Goal: Task Accomplishment & Management: Use online tool/utility

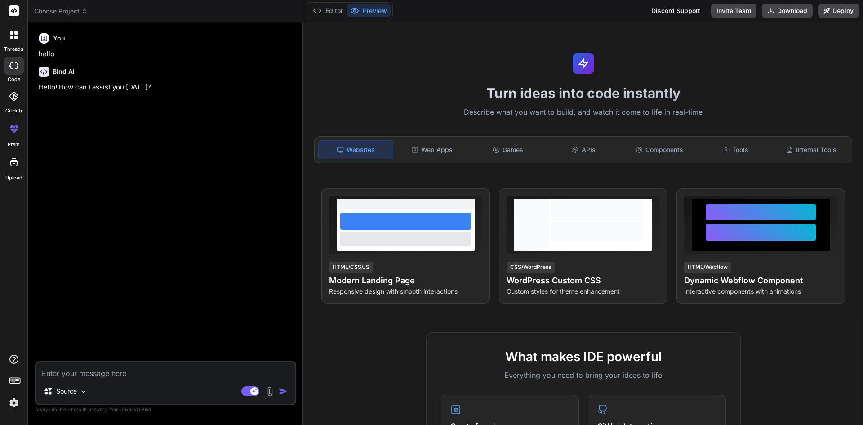
type textarea "x"
type textarea "h"
type textarea "x"
type textarea "hi"
type textarea "x"
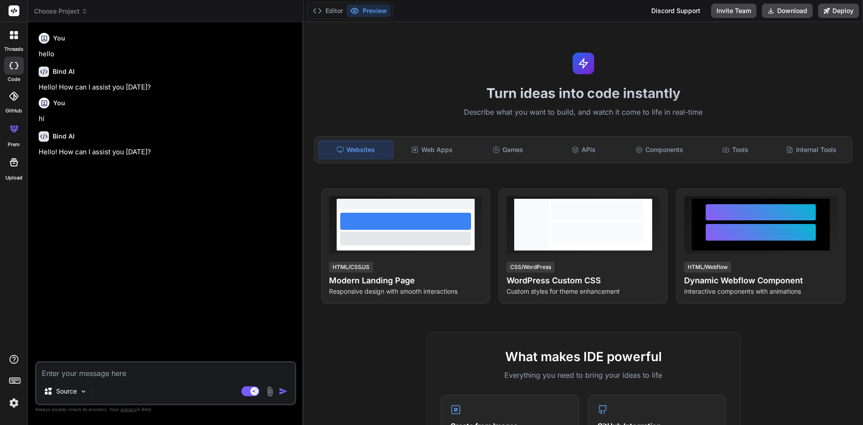
type textarea "x"
click at [97, 373] on textarea at bounding box center [165, 370] width 258 height 16
paste textarea "[Route("jobs/{jobId}/daysVsDepth/timeBased")] [HttpPost] public async Task<Acti…"
type textarea "[Route("jobs/{jobId}/daysVsDepth/timeBased")] [HttpPost] public async Task<Acti…"
type textarea "x"
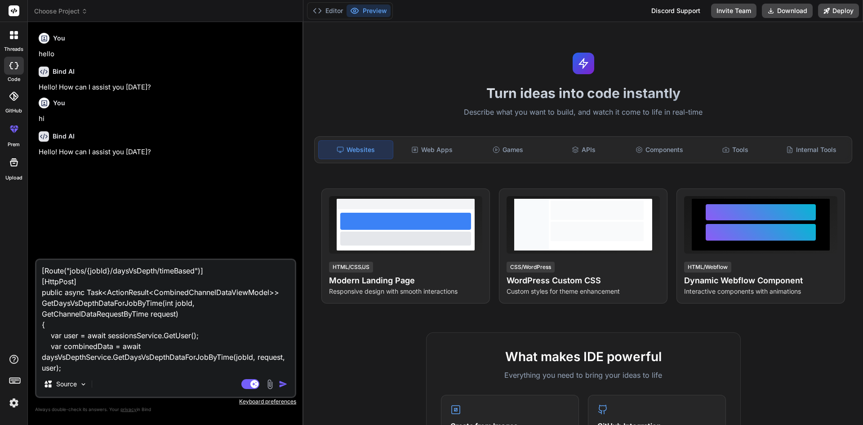
scroll to position [174, 0]
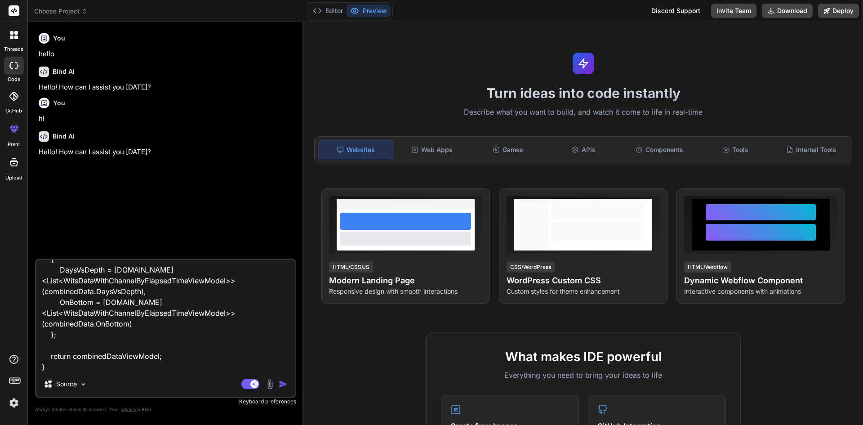
type textarea "[Route("jobs/{jobId}/daysVsDepth/timeBased")] [HttpPost] public async Task<Acti…"
type textarea "x"
type textarea "[Route("jobs/{jobId}/daysVsDepth/timeBased")] [HttpPost] public async Task<Acti…"
type textarea "x"
type textarea "[Route("jobs/{jobId}/daysVsDepth/timeBased")] [HttpPost] public async Task<Acti…"
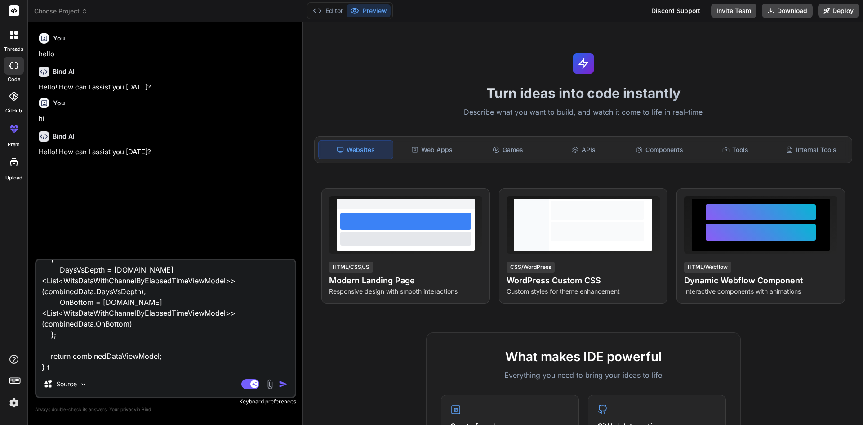
type textarea "x"
type textarea "[Route("jobs/{jobId}/daysVsDepth/timeBased")] [HttpPost] public async Task<Acti…"
type textarea "x"
type textarea "[Route("jobs/{jobId}/daysVsDepth/timeBased")] [HttpPost] public async Task<Acti…"
type textarea "x"
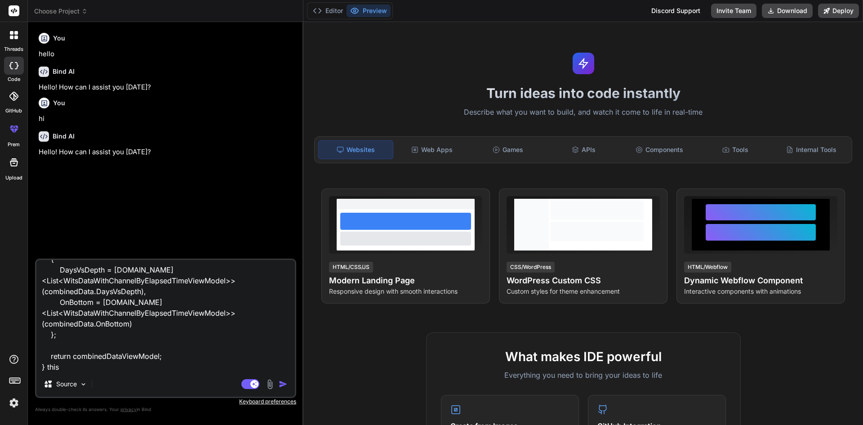
type textarea "[Route("jobs/{jobId}/daysVsDepth/timeBased")] [HttpPost] public async Task<Acti…"
type textarea "x"
type textarea "[Route("jobs/{jobId}/daysVsDepth/timeBased")] [HttpPost] public async Task<Acti…"
type textarea "x"
type textarea "[Route("jobs/{jobId}/daysVsDepth/timeBased")] [HttpPost] public async Task<Acti…"
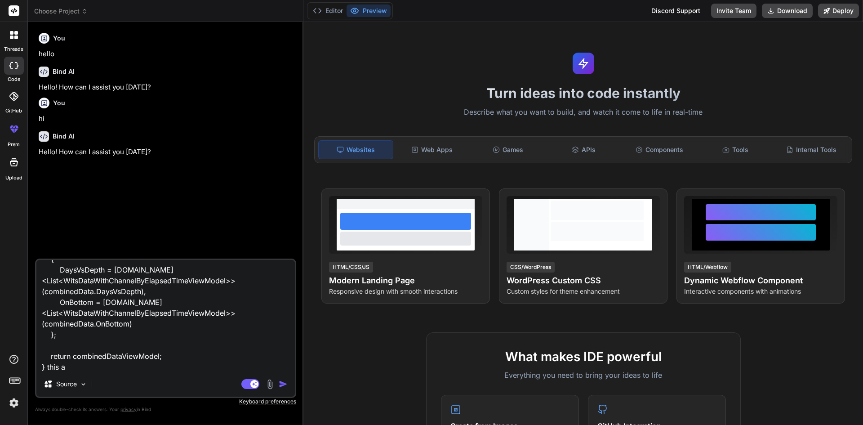
type textarea "x"
type textarea "[Route("jobs/{jobId}/daysVsDepth/timeBased")] [HttpPost] public async Task<Acti…"
type textarea "x"
type textarea "[Route("jobs/{jobId}/daysVsDepth/timeBased")] [HttpPost] public async Task<Acti…"
type textarea "x"
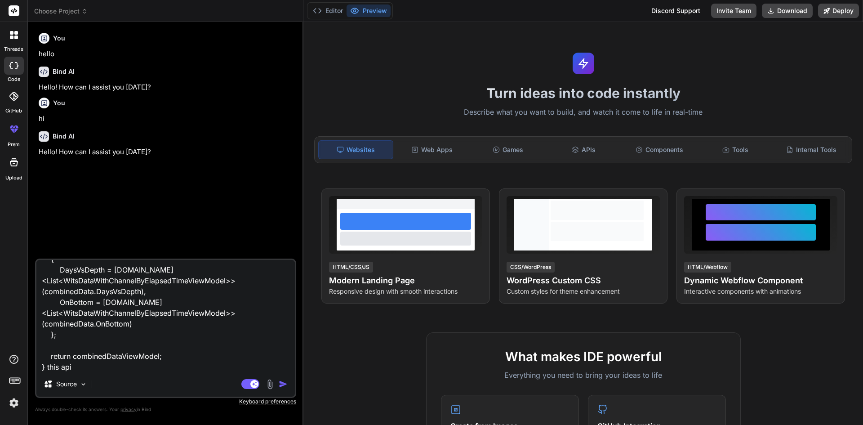
type textarea "[Route("jobs/{jobId}/daysVsDepth/timeBased")] [HttpPost] public async Task<Acti…"
type textarea "x"
type textarea "[Route("jobs/{jobId}/daysVsDepth/timeBased")] [HttpPost] public async Task<Acti…"
type textarea "x"
type textarea "[Route("jobs/{jobId}/daysVsDepth/timeBased")] [HttpPost] public async Task<Acti…"
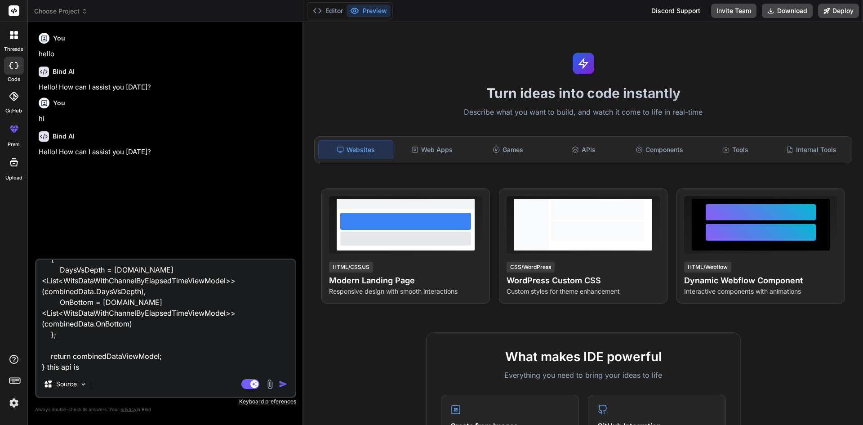
type textarea "x"
type textarea "[Route("jobs/{jobId}/daysVsDepth/timeBased")] [HttpPost] public async Task<Acti…"
type textarea "x"
type textarea "[Route("jobs/{jobId}/daysVsDepth/timeBased")] [HttpPost] public async Task<Acti…"
type textarea "x"
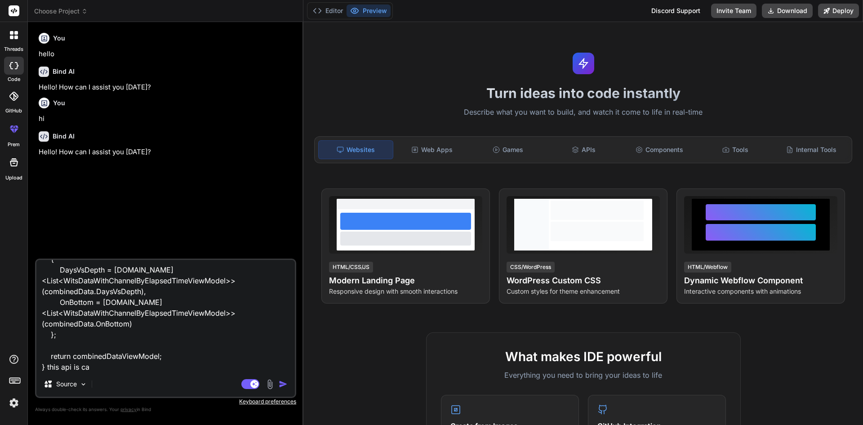
type textarea "[Route("jobs/{jobId}/daysVsDepth/timeBased")] [HttpPost] public async Task<Acti…"
type textarea "x"
type textarea "[Route("jobs/{jobId}/daysVsDepth/timeBased")] [HttpPost] public async Task<Acti…"
type textarea "x"
type textarea "[Route("jobs/{jobId}/daysVsDepth/timeBased")] [HttpPost] public async Task<Acti…"
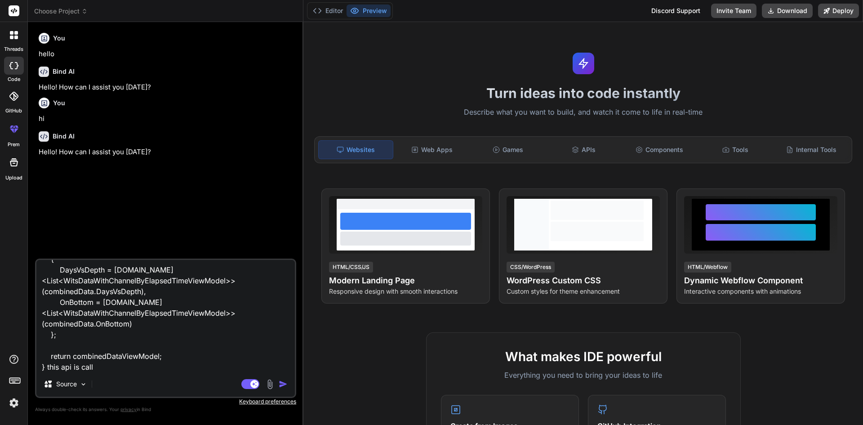
type textarea "x"
type textarea "[Route("jobs/{jobId}/daysVsDepth/timeBased")] [HttpPost] public async Task<Acti…"
type textarea "x"
type textarea "[Route("jobs/{jobId}/daysVsDepth/timeBased")] [HttpPost] public async Task<Acti…"
type textarea "x"
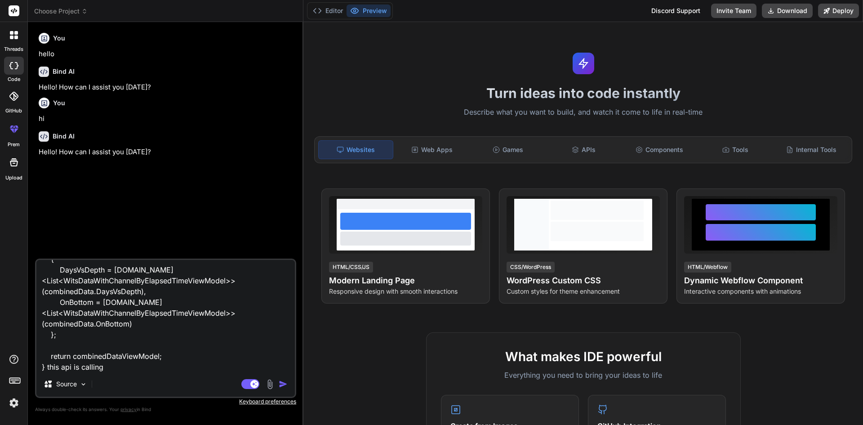
type textarea "[Route("jobs/{jobId}/daysVsDepth/timeBased")] [HttpPost] public async Task<Acti…"
type textarea "x"
type textarea "[Route("jobs/{jobId}/daysVsDepth/timeBased")] [HttpPost] public async Task<Acti…"
type textarea "x"
type textarea "[Route("jobs/{jobId}/daysVsDepth/timeBased")] [HttpPost] public async Task<Acti…"
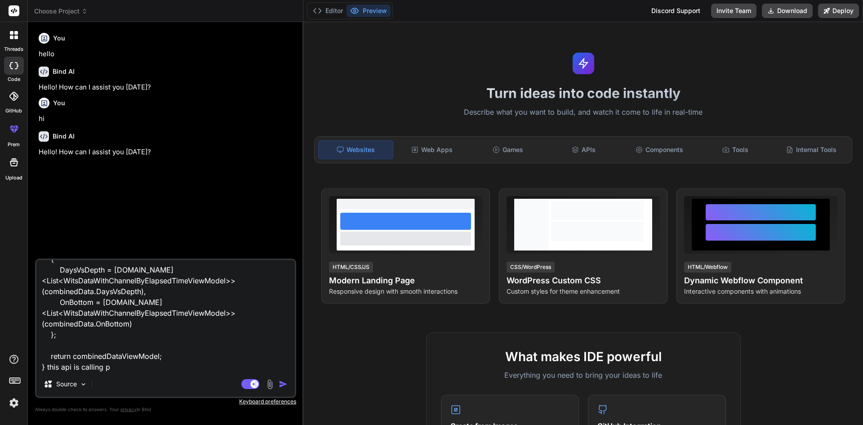
type textarea "x"
type textarea "[Route("jobs/{jobId}/daysVsDepth/timeBased")] [HttpPost] public async Task<Acti…"
type textarea "x"
type textarea "[Route("jobs/{jobId}/daysVsDepth/timeBased")] [HttpPost] public async Task<Acti…"
type textarea "x"
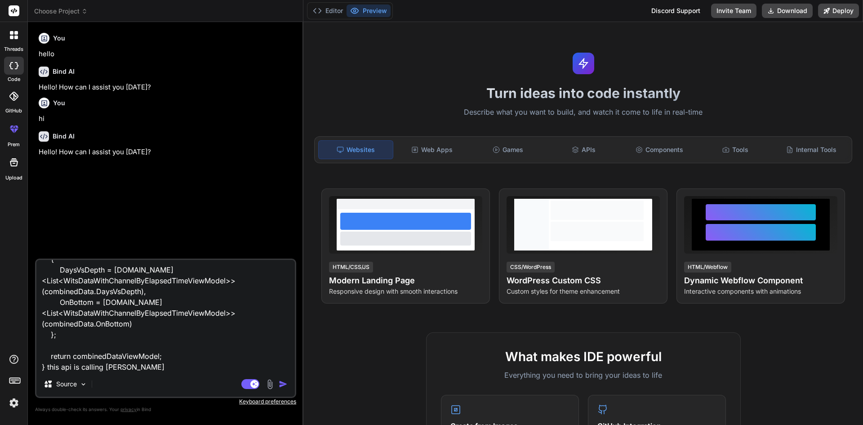
type textarea "[Route("jobs/{jobId}/daysVsDepth/timeBased")] [HttpPost] public async Task<Acti…"
type textarea "x"
type textarea "[Route("jobs/{jobId}/daysVsDepth/timeBased")] [HttpPost] public async Task<Acti…"
type textarea "x"
type textarea "[Route("jobs/{jobId}/daysVsDepth/timeBased")] [HttpPost] public async Task<Acti…"
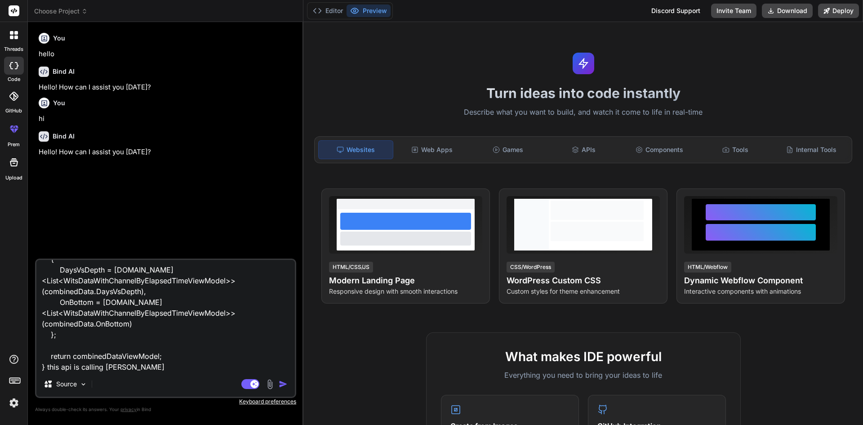
type textarea "x"
type textarea "[Route("jobs/{jobId}/daysVsDepth/timeBased")] [HttpPost] public async Task<Acti…"
type textarea "x"
type textarea "[Route("jobs/{jobId}/daysVsDepth/timeBased")] [HttpPost] public async Task<Acti…"
type textarea "x"
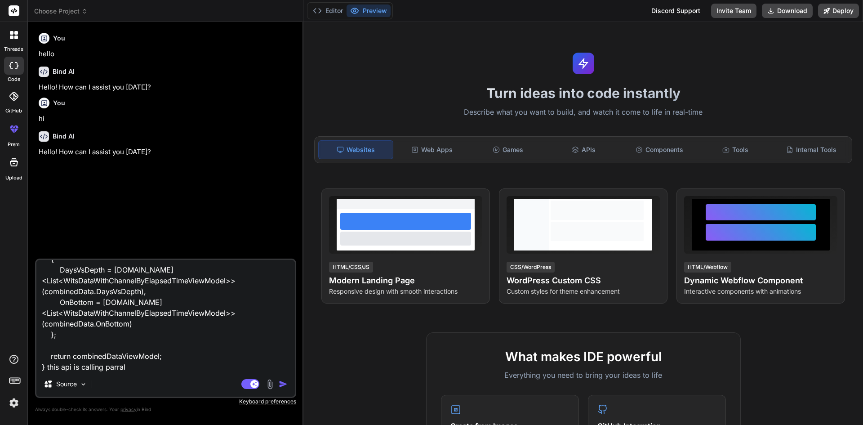
type textarea "[Route("jobs/{jobId}/daysVsDepth/timeBased")] [HttpPost] public async Task<Acti…"
type textarea "x"
type textarea "[Route("jobs/{jobId}/daysVsDepth/timeBased")] [HttpPost] public async Task<Acti…"
type textarea "x"
type textarea "[Route("jobs/{jobId}/daysVsDepth/timeBased")] [HttpPost] public async Task<Acti…"
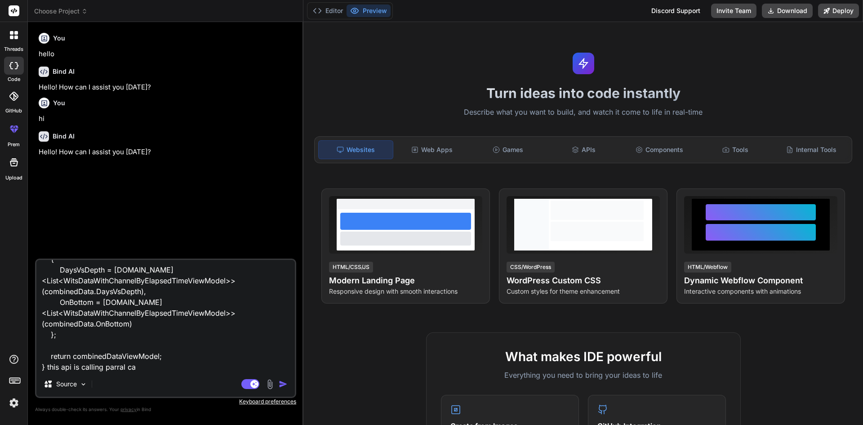
type textarea "x"
type textarea "[Route("jobs/{jobId}/daysVsDepth/timeBased")] [HttpPost] public async Task<Acti…"
type textarea "x"
type textarea "[Route("jobs/{jobId}/daysVsDepth/timeBased")] [HttpPost] public async Task<Acti…"
type textarea "x"
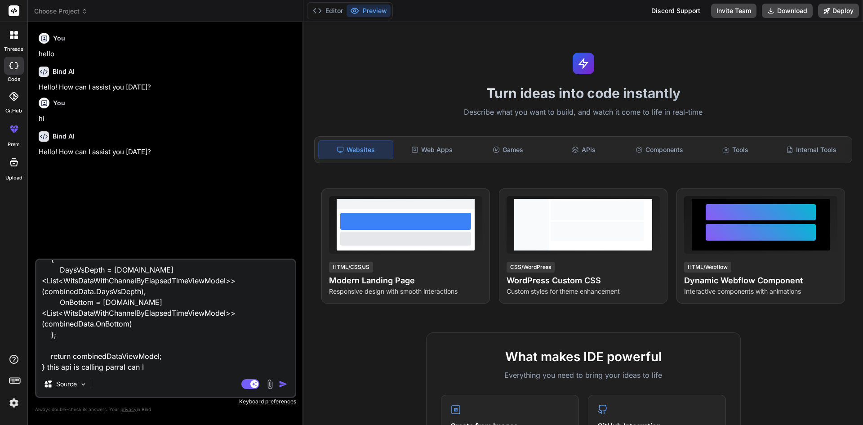
type textarea "[Route("jobs/{jobId}/daysVsDepth/timeBased")] [HttpPost] public async Task<Acti…"
type textarea "x"
type textarea "[Route("jobs/{jobId}/daysVsDepth/timeBased")] [HttpPost] public async Task<Acti…"
type textarea "x"
type textarea "[Route("jobs/{jobId}/daysVsDepth/timeBased")] [HttpPost] public async Task<Acti…"
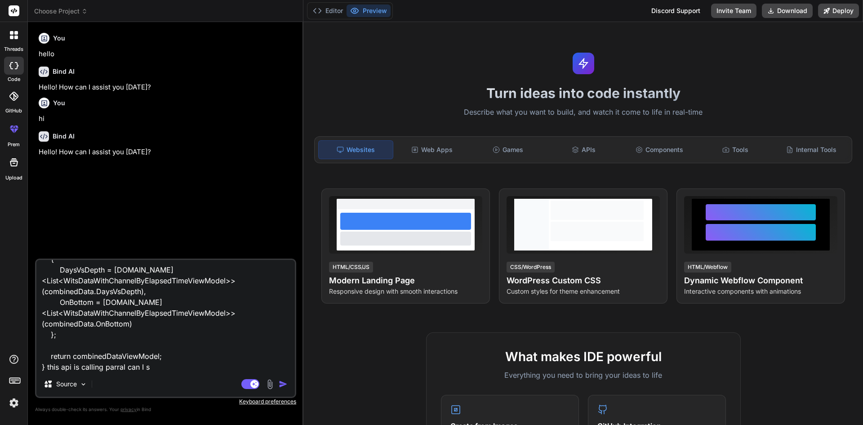
type textarea "x"
type textarea "[Route("jobs/{jobId}/daysVsDepth/timeBased")] [HttpPost] public async Task<Acti…"
type textarea "x"
type textarea "[Route("jobs/{jobId}/daysVsDepth/timeBased")] [HttpPost] public async Task<Acti…"
type textarea "x"
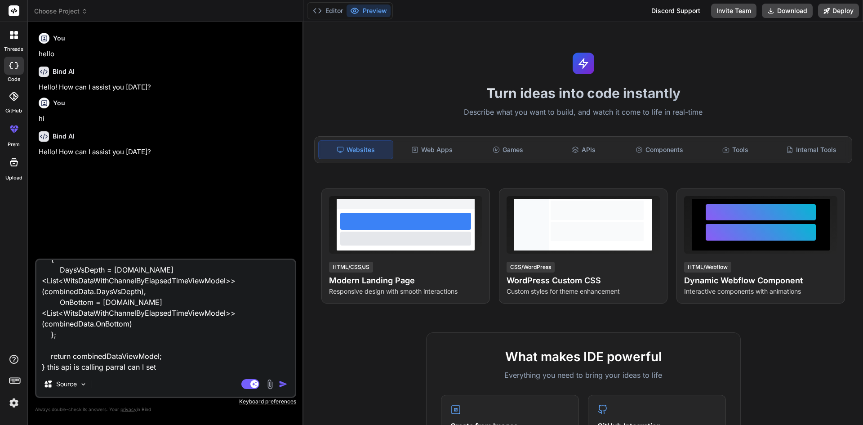
type textarea "[Route("jobs/{jobId}/daysVsDepth/timeBased")] [HttpPost] public async Task<Acti…"
type textarea "x"
type textarea "[Route("jobs/{jobId}/daysVsDepth/timeBased")] [HttpPost] public async Task<Acti…"
type textarea "x"
type textarea "[Route("jobs/{jobId}/daysVsDepth/timeBased")] [HttpPost] public async Task<Acti…"
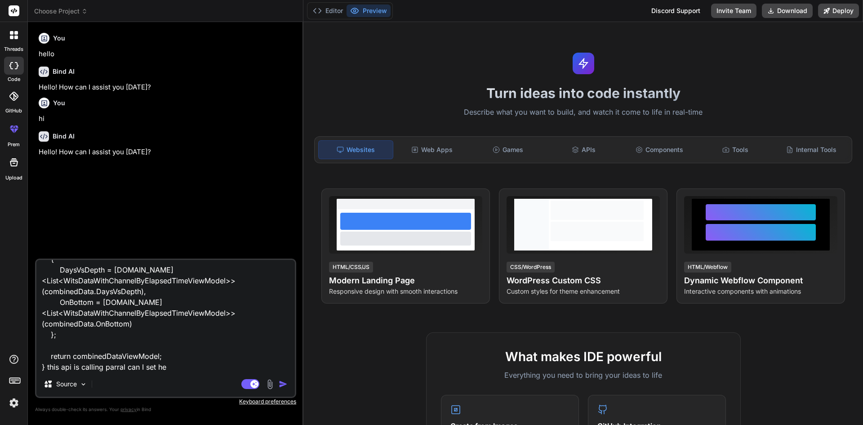
type textarea "x"
type textarea "[Route("jobs/{jobId}/daysVsDepth/timeBased")] [HttpPost] public async Task<Acti…"
type textarea "x"
type textarea "[Route("jobs/{jobId}/daysVsDepth/timeBased")] [HttpPost] public async Task<Acti…"
type textarea "x"
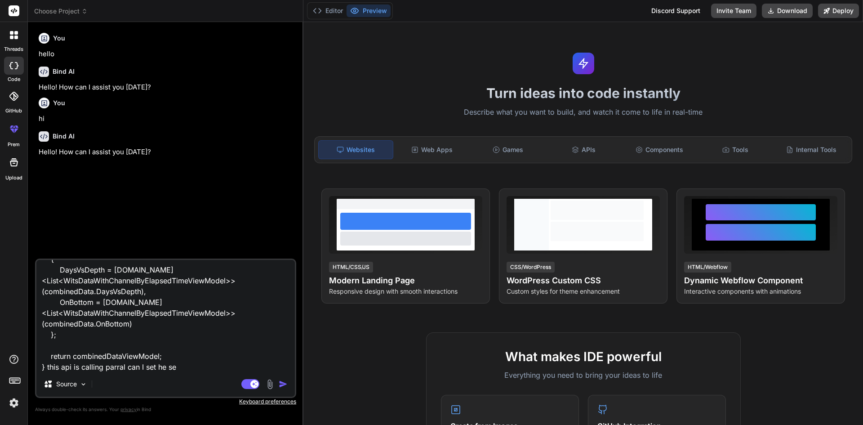
type textarea "[Route("jobs/{jobId}/daysVsDepth/timeBased")] [HttpPost] public async Task<Acti…"
type textarea "x"
type textarea "[Route("jobs/{jobId}/daysVsDepth/timeBased")] [HttpPost] public async Task<Acti…"
type textarea "x"
type textarea "[Route("jobs/{jobId}/daysVsDepth/timeBased")] [HttpPost] public async Task<Acti…"
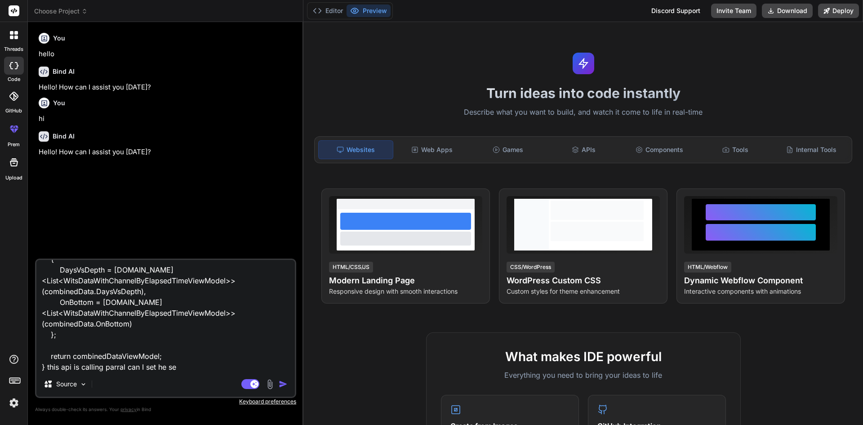
type textarea "x"
type textarea "[Route("jobs/{jobId}/daysVsDepth/timeBased")] [HttpPost] public async Task<Acti…"
type textarea "x"
type textarea "[Route("jobs/{jobId}/daysVsDepth/timeBased")] [HttpPost] public async Task<Acti…"
type textarea "x"
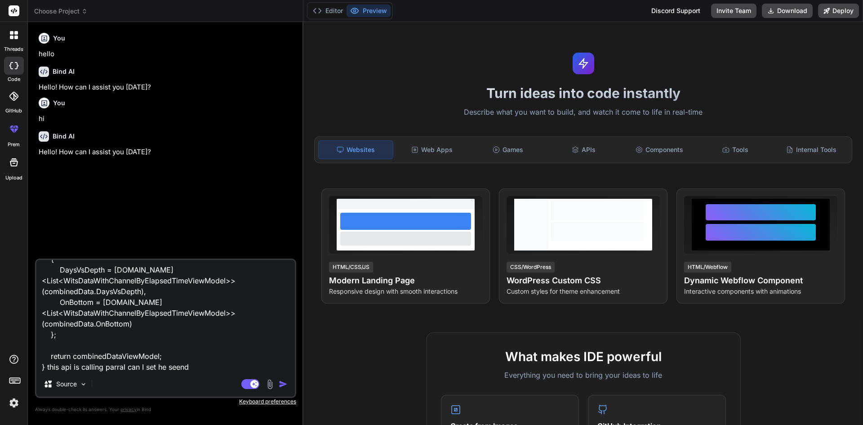
type textarea "[Route("jobs/{jobId}/daysVsDepth/timeBased")] [HttpPost] public async Task<Acti…"
type textarea "x"
type textarea "[Route("jobs/{jobId}/daysVsDepth/timeBased")] [HttpPost] public async Task<Acti…"
type textarea "x"
type textarea "[Route("jobs/{jobId}/daysVsDepth/timeBased")] [HttpPost] public async Task<Acti…"
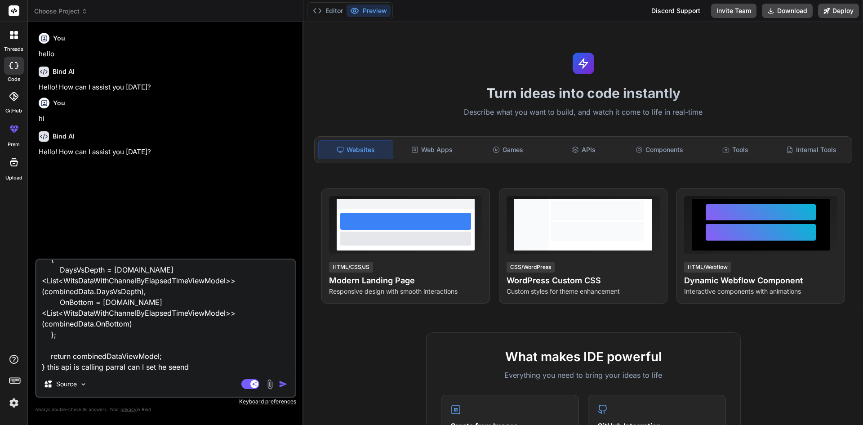
type textarea "x"
type textarea "[Route("jobs/{jobId}/daysVsDepth/timeBased")] [HttpPost] public async Task<Acti…"
type textarea "x"
type textarea "[Route("jobs/{jobId}/daysVsDepth/timeBased")] [HttpPost] public async Task<Acti…"
type textarea "x"
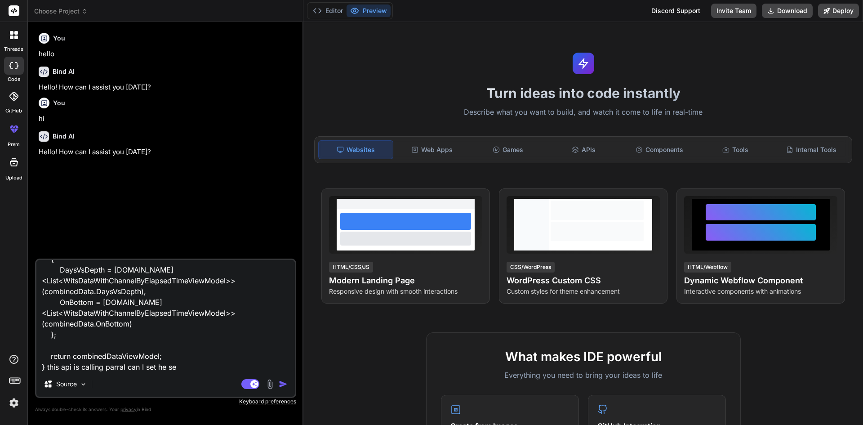
type textarea "[Route("jobs/{jobId}/daysVsDepth/timeBased")] [HttpPost] public async Task<Acti…"
type textarea "x"
type textarea "[Route("jobs/{jobId}/daysVsDepth/timeBased")] [HttpPost] public async Task<Acti…"
type textarea "x"
type textarea "[Route("jobs/{jobId}/daysVsDepth/timeBased")] [HttpPost] public async Task<Acti…"
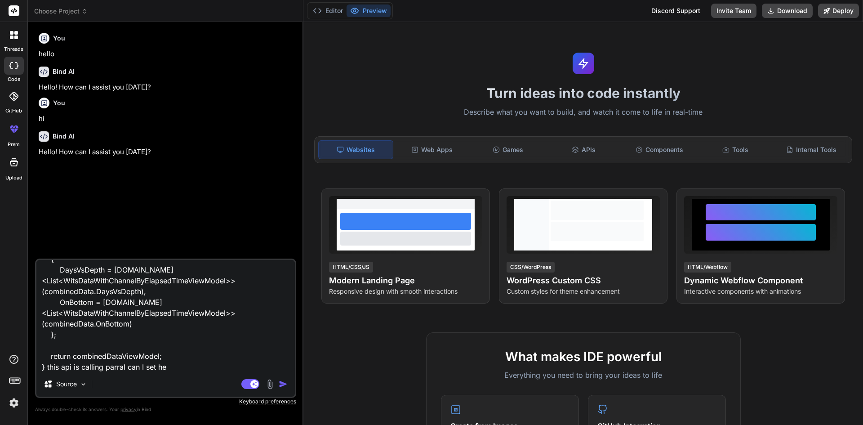
type textarea "x"
type textarea "[Route("jobs/{jobId}/daysVsDepth/timeBased")] [HttpPost] public async Task<Acti…"
type textarea "x"
type textarea "[Route("jobs/{jobId}/daysVsDepth/timeBased")] [HttpPost] public async Task<Acti…"
type textarea "x"
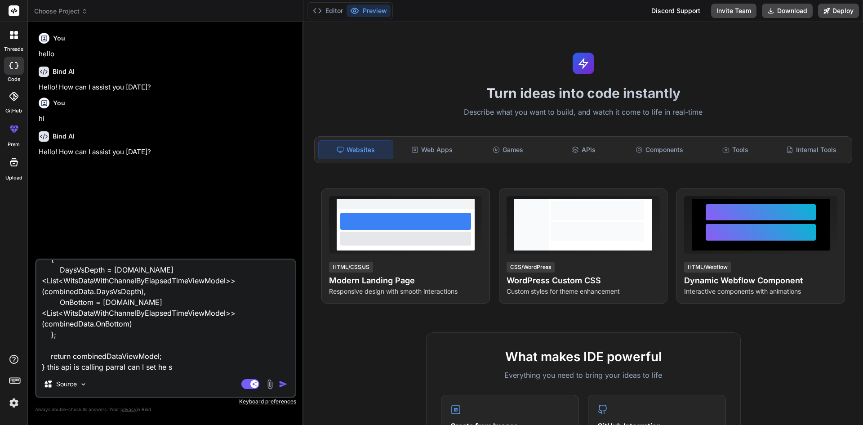
type textarea "[Route("jobs/{jobId}/daysVsDepth/timeBased")] [HttpPost] public async Task<Acti…"
type textarea "x"
type textarea "[Route("jobs/{jobId}/daysVsDepth/timeBased")] [HttpPost] public async Task<Acti…"
type textarea "x"
type textarea "[Route("jobs/{jobId}/daysVsDepth/timeBased")] [HttpPost] public async Task<Acti…"
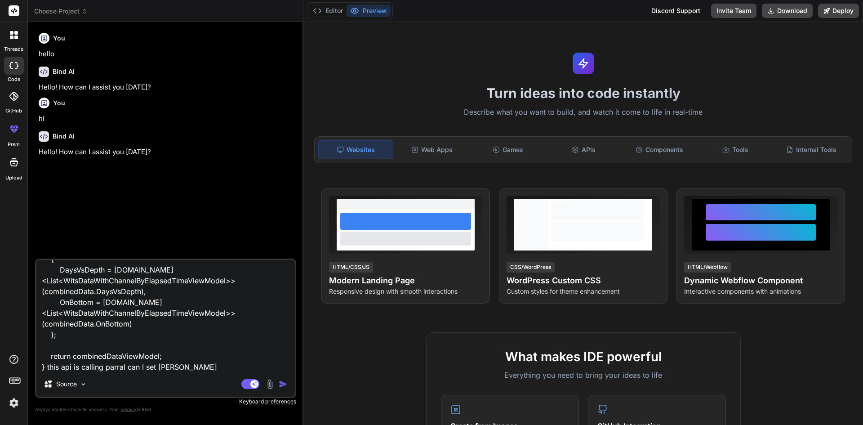
type textarea "x"
type textarea "[Route("jobs/{jobId}/daysVsDepth/timeBased")] [HttpPost] public async Task<Acti…"
type textarea "x"
type textarea "[Route("jobs/{jobId}/daysVsDepth/timeBased")] [HttpPost] public async Task<Acti…"
type textarea "x"
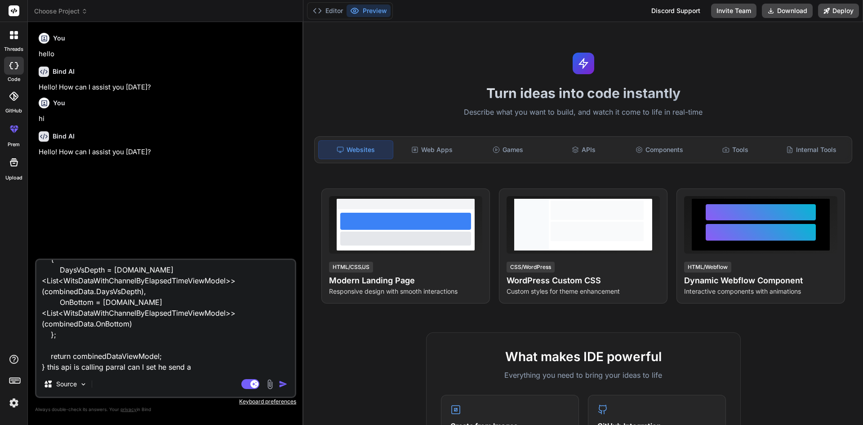
type textarea "[Route("jobs/{jobId}/daysVsDepth/timeBased")] [HttpPost] public async Task<Acti…"
type textarea "x"
type textarea "[Route("jobs/{jobId}/daysVsDepth/timeBased")] [HttpPost] public async Task<Acti…"
type textarea "x"
type textarea "[Route("jobs/{jobId}/daysVsDepth/timeBased")] [HttpPost] public async Task<Acti…"
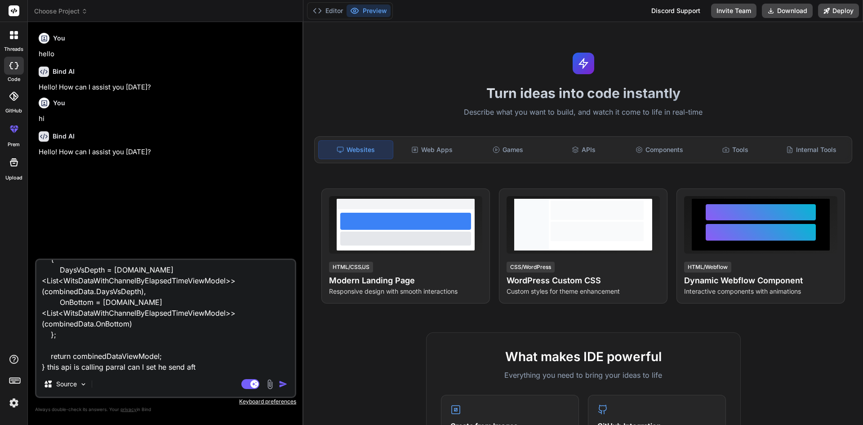
type textarea "x"
type textarea "[Route("jobs/{jobId}/daysVsDepth/timeBased")] [HttpPost] public async Task<Acti…"
type textarea "x"
type textarea "[Route("jobs/{jobId}/daysVsDepth/timeBased")] [HttpPost] public async Task<Acti…"
type textarea "x"
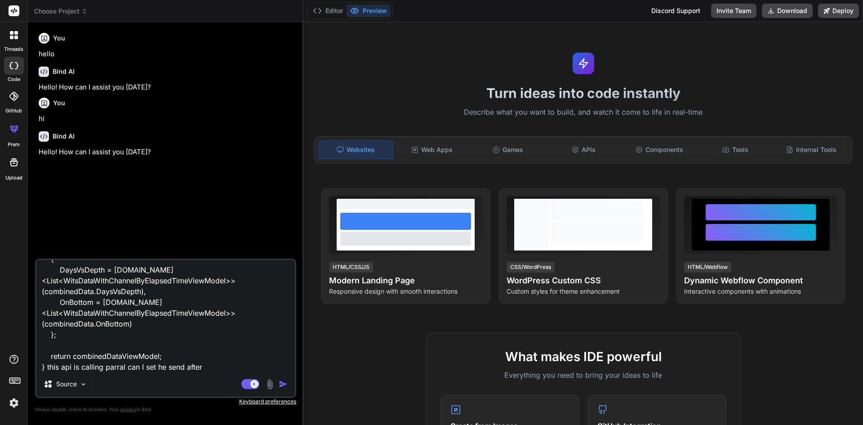
type textarea "[Route("jobs/{jobId}/daysVsDepth/timeBased")] [HttpPost] public async Task<Acti…"
type textarea "x"
type textarea "[Route("jobs/{jobId}/daysVsDepth/timeBased")] [HttpPost] public async Task<Acti…"
type textarea "x"
type textarea "[Route("jobs/{jobId}/daysVsDepth/timeBased")] [HttpPost] public async Task<Acti…"
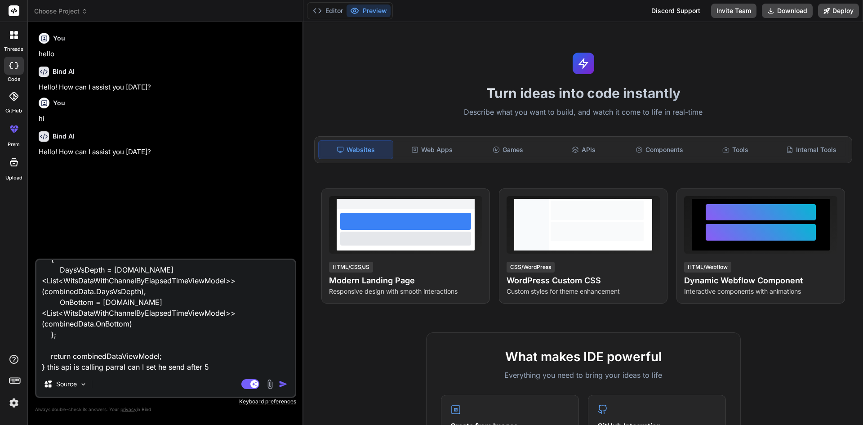
type textarea "x"
type textarea "[Route("jobs/{jobId}/daysVsDepth/timeBased")] [HttpPost] public async Task<Acti…"
type textarea "x"
type textarea "[Route("jobs/{jobId}/daysVsDepth/timeBased")] [HttpPost] public async Task<Acti…"
type textarea "x"
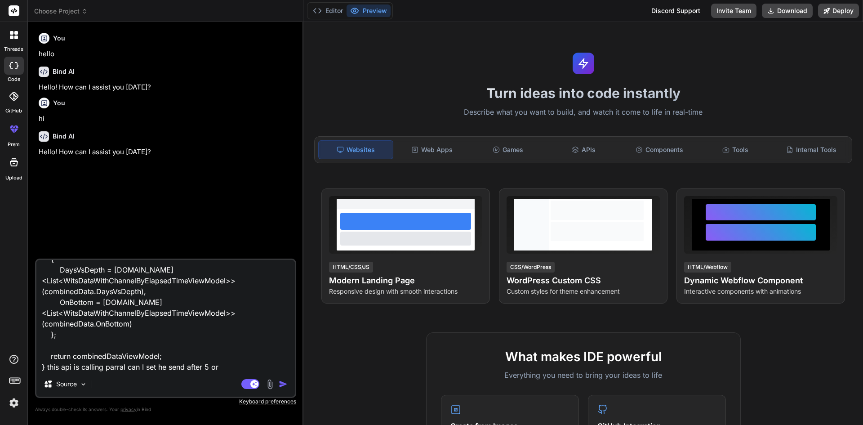
type textarea "[Route("jobs/{jobId}/daysVsDepth/timeBased")] [HttpPost] public async Task<Acti…"
type textarea "x"
type textarea "[Route("jobs/{jobId}/daysVsDepth/timeBased")] [HttpPost] public async Task<Acti…"
type textarea "x"
type textarea "[Route("jobs/{jobId}/daysVsDepth/timeBased")] [HttpPost] public async Task<Acti…"
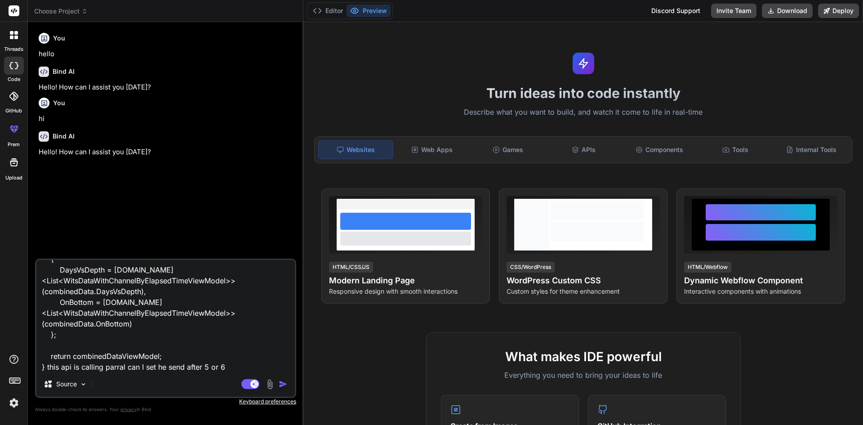
type textarea "x"
type textarea "[Route("jobs/{jobId}/daysVsDepth/timeBased")] [HttpPost] public async Task<Acti…"
type textarea "x"
type textarea "[Route("jobs/{jobId}/daysVsDepth/timeBased")] [HttpPost] public async Task<Acti…"
type textarea "x"
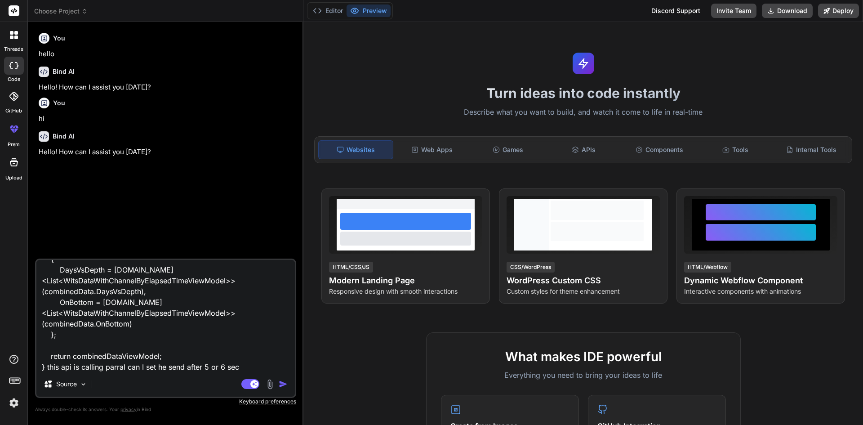
type textarea "[Route("jobs/{jobId}/daysVsDepth/timeBased")] [HttpPost] public async Task<Acti…"
type textarea "x"
type textarea "[Route("jobs/{jobId}/daysVsDepth/timeBased")] [HttpPost] public async Task<Acti…"
type textarea "x"
type textarea "[Route("jobs/{jobId}/daysVsDepth/timeBased")] [HttpPost] public async Task<Acti…"
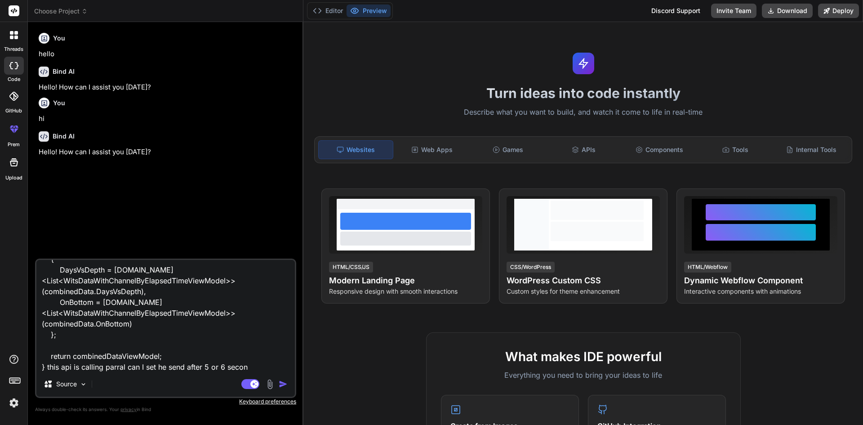
type textarea "x"
type textarea "[Route("jobs/{jobId}/daysVsDepth/timeBased")] [HttpPost] public async Task<Acti…"
type textarea "x"
type textarea "[Route("jobs/{jobId}/daysVsDepth/timeBased")] [HttpPost] public async Task<Acti…"
type textarea "x"
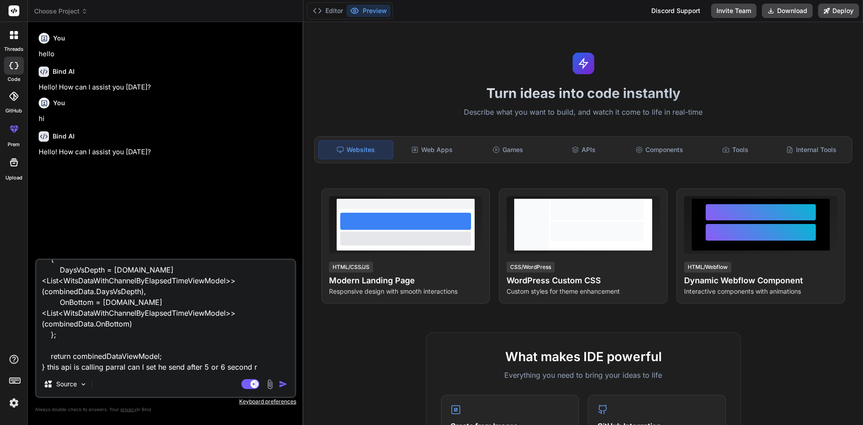
type textarea "[Route("jobs/{jobId}/daysVsDepth/timeBased")] [HttpPost] public async Task<Acti…"
type textarea "x"
type textarea "[Route("jobs/{jobId}/daysVsDepth/timeBased")] [HttpPost] public async Task<Acti…"
type textarea "x"
type textarea "[Route("jobs/{jobId}/daysVsDepth/timeBased")] [HttpPost] public async Task<Acti…"
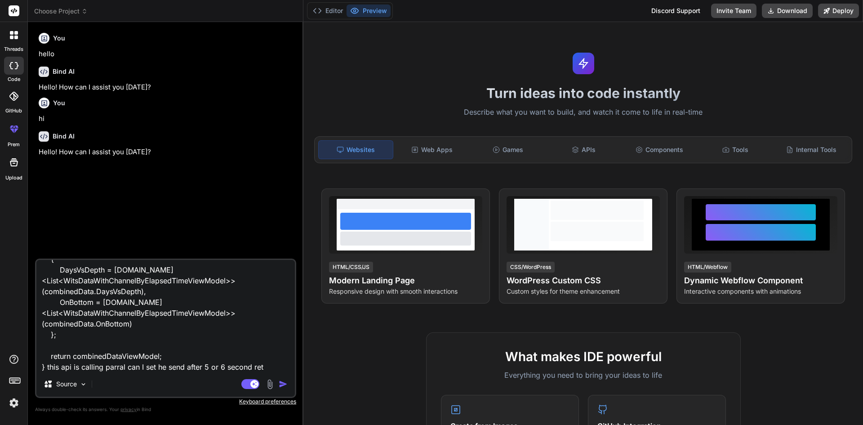
type textarea "x"
type textarea "[Route("jobs/{jobId}/daysVsDepth/timeBased")] [HttpPost] public async Task<Acti…"
type textarea "x"
type textarea "[Route("jobs/{jobId}/daysVsDepth/timeBased")] [HttpPost] public async Task<Acti…"
type textarea "x"
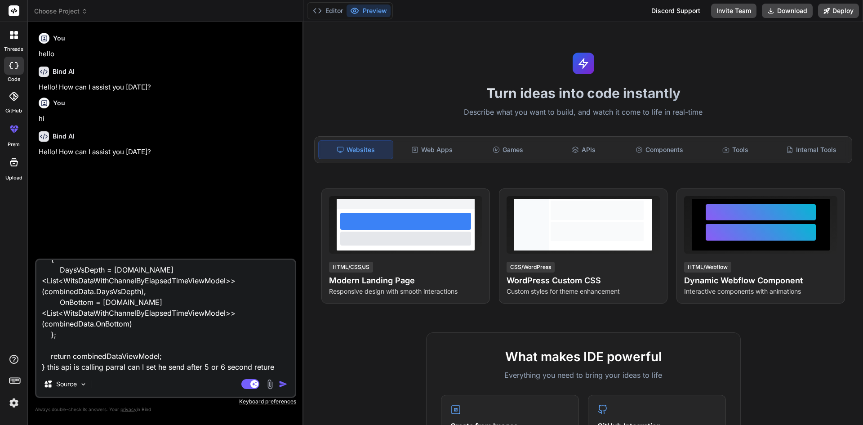
type textarea "[Route("jobs/{jobId}/daysVsDepth/timeBased")] [HttpPost] public async Task<Acti…"
type textarea "x"
type textarea "[Route("jobs/{jobId}/daysVsDepth/timeBased")] [HttpPost] public async Task<Acti…"
type textarea "x"
type textarea "[Route("jobs/{jobId}/daysVsDepth/timeBased")] [HttpPost] public async Task<Acti…"
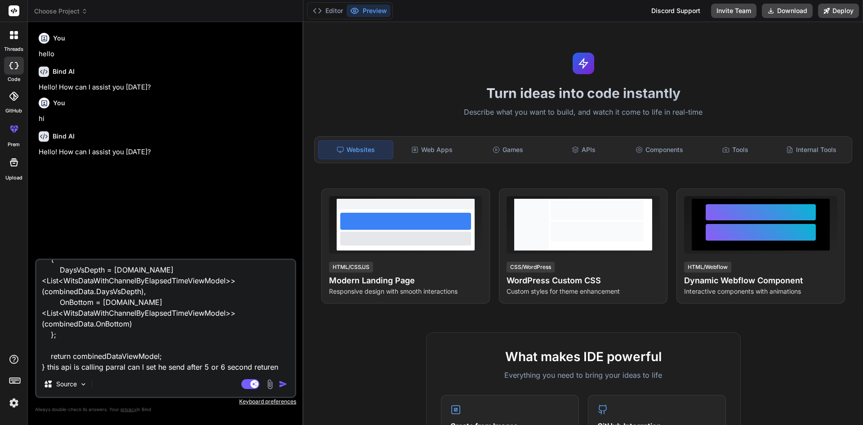
type textarea "x"
type textarea "[Route("jobs/{jobId}/daysVsDepth/timeBased")] [HttpPost] public async Task<Acti…"
type textarea "x"
type textarea "[Route("jobs/{jobId}/daysVsDepth/timeBased")] [HttpPost] public async Task<Acti…"
type textarea "x"
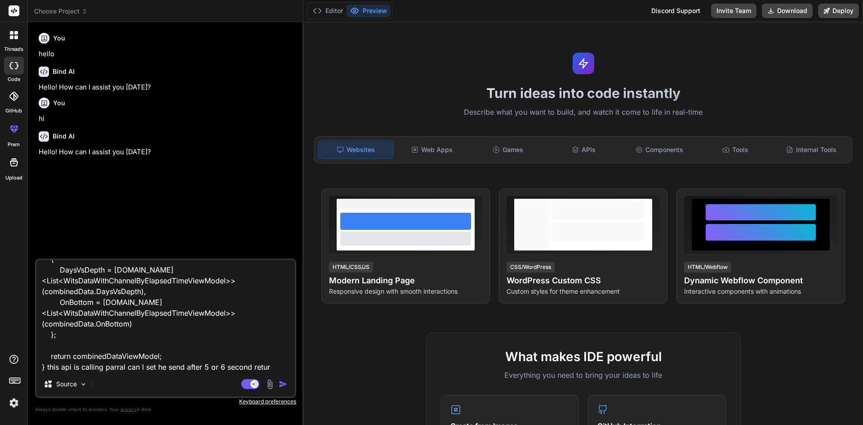
type textarea "[Route("jobs/{jobId}/daysVsDepth/timeBased")] [HttpPost] public async Task<Acti…"
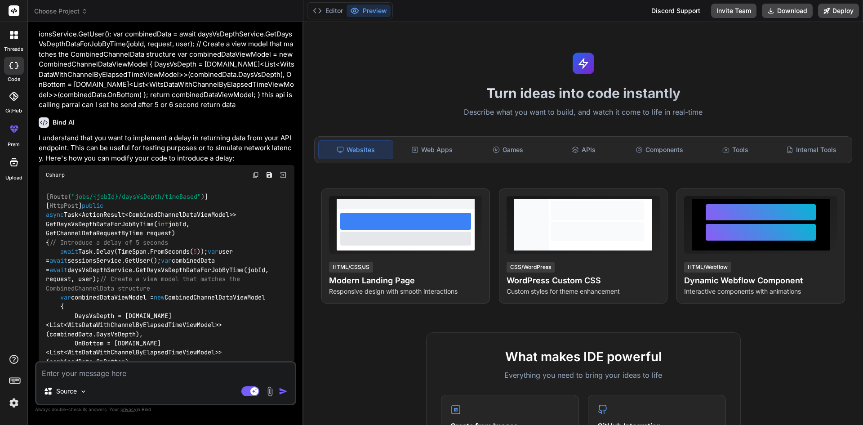
scroll to position [225, 0]
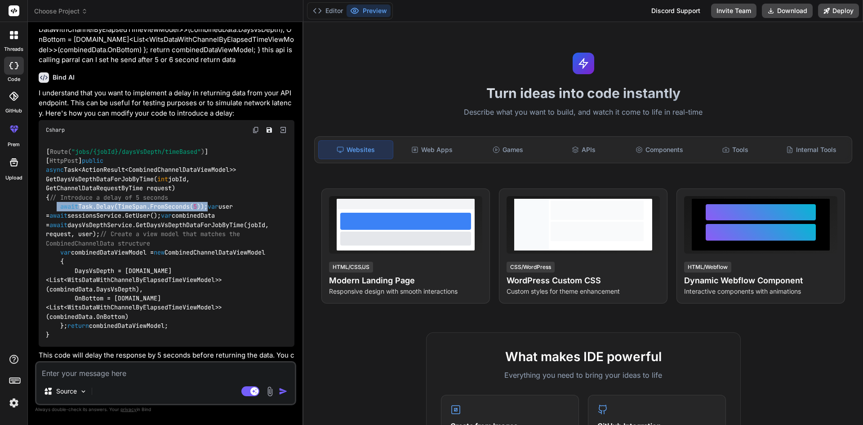
drag, startPoint x: 58, startPoint y: 216, endPoint x: 224, endPoint y: 216, distance: 166.8
click at [224, 216] on div "[ Route( "jobs/{jobId}/daysVsDepth/timeBased" ) ] [ HttpPost ] public async Tas…" at bounding box center [167, 243] width 256 height 207
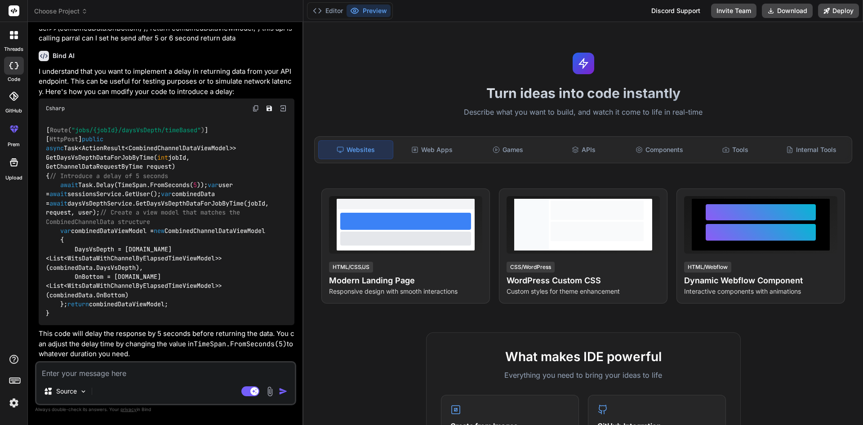
scroll to position [220, 0]
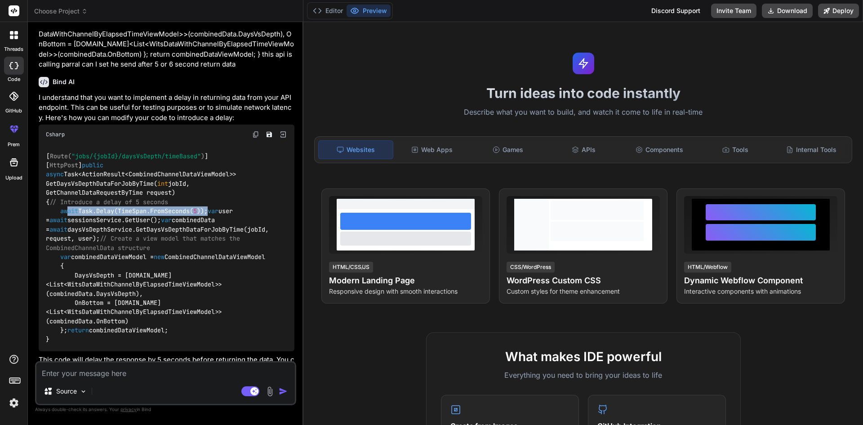
drag, startPoint x: 69, startPoint y: 220, endPoint x: 222, endPoint y: 221, distance: 153.3
click at [222, 221] on div "[ Route( "jobs/{jobId}/daysVsDepth/timeBased" ) ] [ HttpPost ] public async Tas…" at bounding box center [167, 247] width 256 height 207
drag, startPoint x: 222, startPoint y: 221, endPoint x: 71, endPoint y: 223, distance: 151.1
click at [71, 223] on div "[ Route( "jobs/{jobId}/daysVsDepth/timeBased" ) ] [ HttpPost ] public async Tas…" at bounding box center [167, 247] width 256 height 207
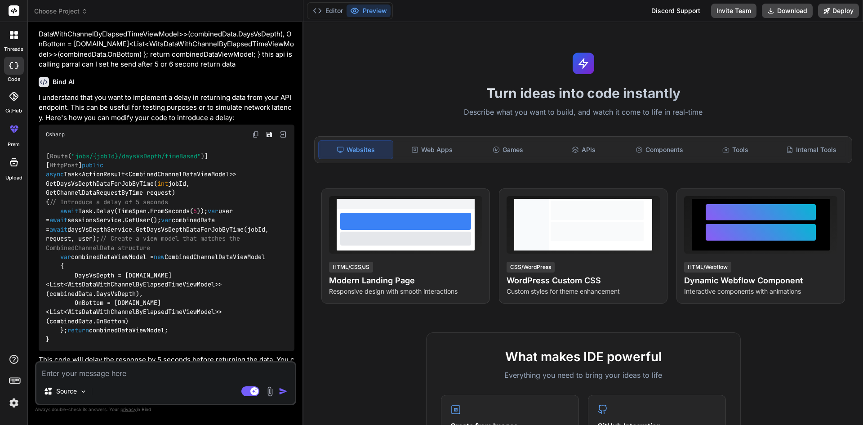
click at [69, 215] on span "await" at bounding box center [69, 211] width 18 height 8
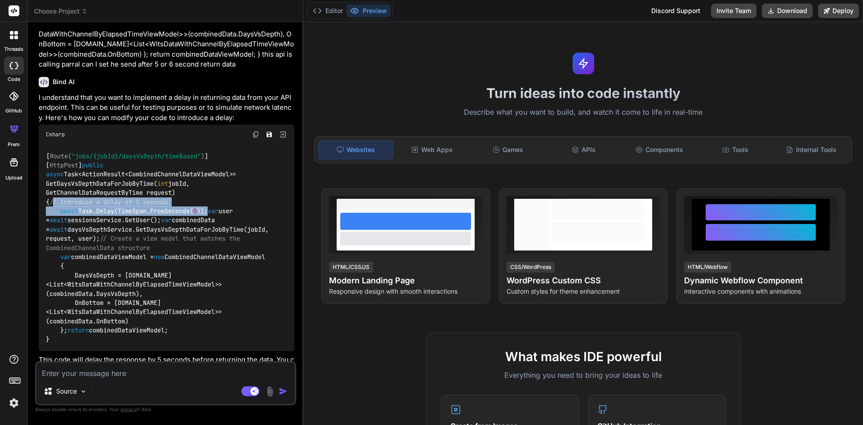
drag, startPoint x: 64, startPoint y: 210, endPoint x: 218, endPoint y: 216, distance: 153.9
click at [218, 216] on div "[ Route( "jobs/{jobId}/daysVsDepth/timeBased" ) ] [ HttpPost ] public async Tas…" at bounding box center [167, 247] width 256 height 207
drag, startPoint x: 181, startPoint y: 218, endPoint x: 59, endPoint y: 212, distance: 121.5
click at [59, 212] on div "[ Route( "jobs/{jobId}/daysVsDepth/timeBased" ) ] [ HttpPost ] public async Tas…" at bounding box center [167, 247] width 256 height 207
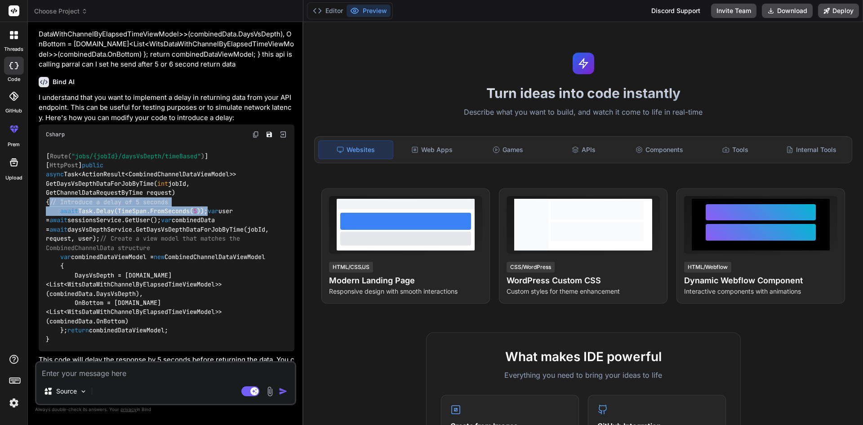
click at [67, 215] on span "await" at bounding box center [69, 211] width 18 height 8
drag, startPoint x: 62, startPoint y: 220, endPoint x: 222, endPoint y: 218, distance: 160.9
click at [222, 218] on div "[ Route( "jobs/{jobId}/daysVsDepth/timeBased" ) ] [ HttpPost ] public async Tas…" at bounding box center [167, 247] width 256 height 207
copy code "await Task.Delay(TimeSpan.FromSeconds( 5 ));"
click at [220, 218] on div "[ Route( "jobs/{jobId}/daysVsDepth/timeBased" ) ] [ HttpPost ] public async Tas…" at bounding box center [167, 247] width 256 height 207
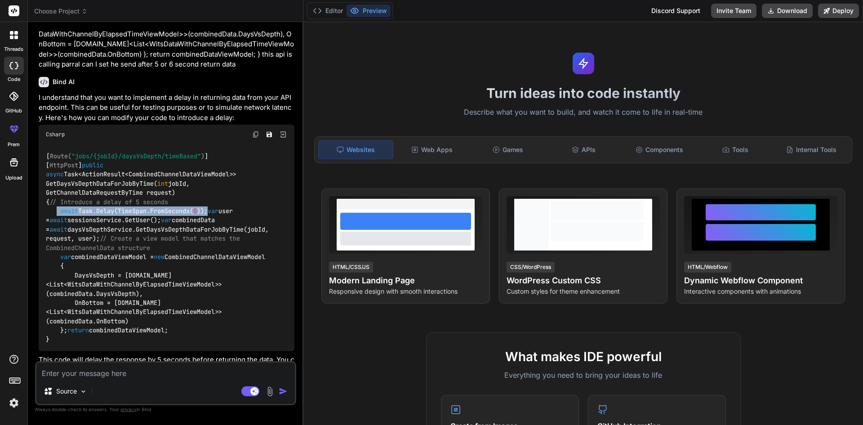
drag, startPoint x: 217, startPoint y: 218, endPoint x: 58, endPoint y: 222, distance: 158.7
click at [58, 222] on div "[ Route( "jobs/{jobId}/daysVsDepth/timeBased" ) ] [ HttpPost ] public async Tas…" at bounding box center [167, 247] width 256 height 207
copy code "await Task.Delay(TimeSpan.FromSeconds( 5 ));"
click at [222, 222] on div "[ Route( "jobs/{jobId}/daysVsDepth/timeBased" ) ] [ HttpPost ] public async Tas…" at bounding box center [167, 247] width 256 height 207
drag, startPoint x: 220, startPoint y: 221, endPoint x: 61, endPoint y: 222, distance: 159.6
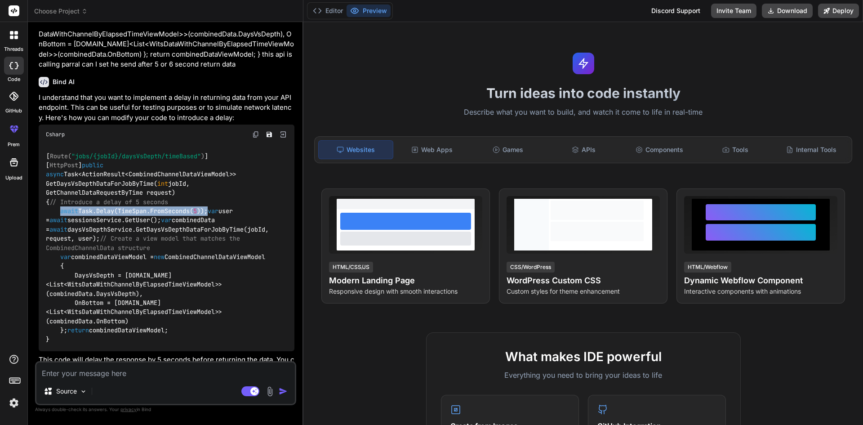
click at [61, 222] on div "[ Route( "jobs/{jobId}/daysVsDepth/timeBased" ) ] [ HttpPost ] public async Tas…" at bounding box center [167, 247] width 256 height 207
copy code "await Task.Delay(TimeSpan.FromSeconds( 5 ));"
click at [217, 218] on div "[ Route( "jobs/{jobId}/daysVsDepth/timeBased" ) ] [ HttpPost ] public async Tas…" at bounding box center [167, 247] width 256 height 207
drag, startPoint x: 198, startPoint y: 219, endPoint x: 61, endPoint y: 222, distance: 137.1
click at [60, 222] on div "[ Route( "jobs/{jobId}/daysVsDepth/timeBased" ) ] [ HttpPost ] public async Tas…" at bounding box center [167, 247] width 256 height 207
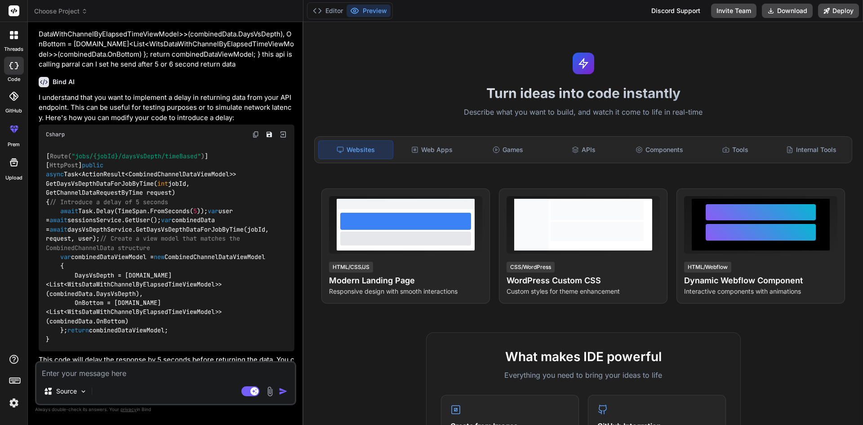
click at [213, 222] on code "[ Route( "jobs/{jobId}/daysVsDepth/timeBased" ) ] [ HttpPost ] public async Tas…" at bounding box center [159, 247] width 227 height 193
drag, startPoint x: 218, startPoint y: 221, endPoint x: 61, endPoint y: 220, distance: 156.9
click at [61, 220] on div "[ Route( "jobs/{jobId}/daysVsDepth/timeBased" ) ] [ HttpPost ] public async Tas…" at bounding box center [167, 247] width 256 height 207
copy code "await Task.Delay(TimeSpan.FromSeconds( 5 ));"
drag, startPoint x: 219, startPoint y: 218, endPoint x: 218, endPoint y: 225, distance: 7.3
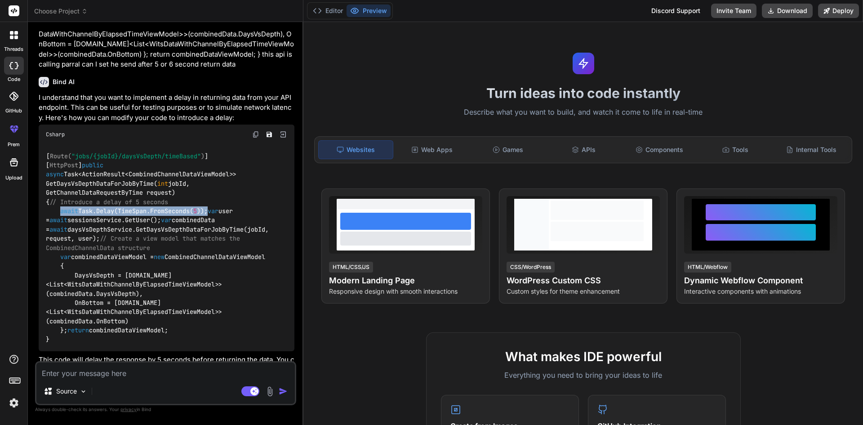
click at [219, 219] on div "[ Route( "jobs/{jobId}/daysVsDepth/timeBased" ) ] [ HttpPost ] public async Tas…" at bounding box center [167, 247] width 256 height 207
click at [215, 221] on div "[ Route( "jobs/{jobId}/daysVsDepth/timeBased" ) ] [ HttpPost ] public async Tas…" at bounding box center [167, 247] width 256 height 207
drag, startPoint x: 215, startPoint y: 219, endPoint x: 61, endPoint y: 223, distance: 154.7
click at [61, 223] on div "[ Route( "jobs/{jobId}/daysVsDepth/timeBased" ) ] [ HttpPost ] public async Tas…" at bounding box center [167, 247] width 256 height 207
copy code "await Task.Delay(TimeSpan.FromSeconds( 5 ));"
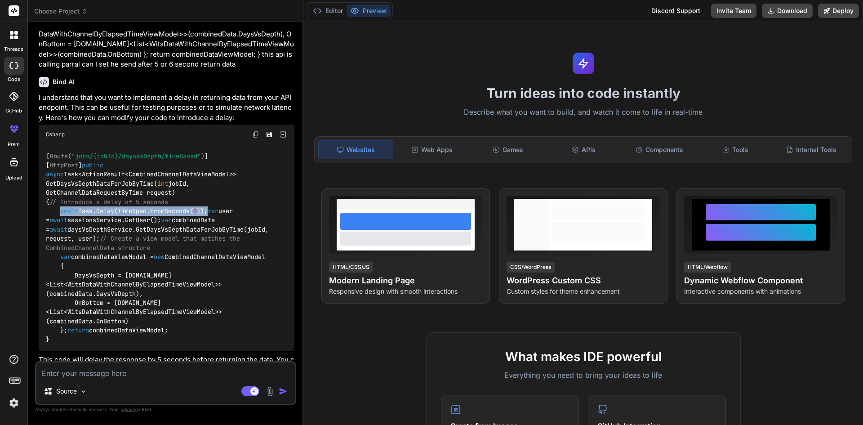
click at [222, 221] on div "[ Route( "jobs/{jobId}/daysVsDepth/timeBased" ) ] [ HttpPost ] public async Tas…" at bounding box center [167, 247] width 256 height 207
drag, startPoint x: 216, startPoint y: 221, endPoint x: 60, endPoint y: 224, distance: 156.5
click at [60, 224] on div "[ Route( "jobs/{jobId}/daysVsDepth/timeBased" ) ] [ HttpPost ] public async Tas…" at bounding box center [167, 247] width 256 height 207
copy code "await Task.Delay(TimeSpan.FromSeconds( 5 ));"
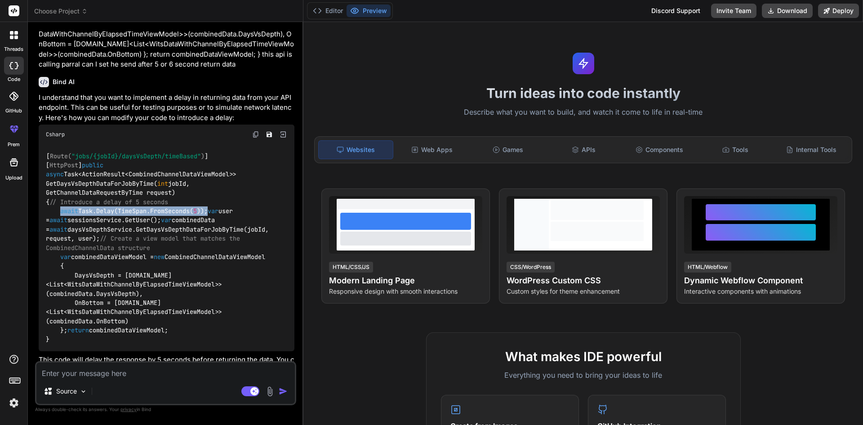
click at [63, 215] on span "await" at bounding box center [69, 211] width 18 height 8
drag, startPoint x: 61, startPoint y: 220, endPoint x: 219, endPoint y: 222, distance: 158.2
click at [219, 222] on div "[ Route( "jobs/{jobId}/daysVsDepth/timeBased" ) ] [ HttpPost ] public async Tas…" at bounding box center [167, 247] width 256 height 207
copy code "await Task.Delay(TimeSpan.FromSeconds( 5 ));"
click at [67, 226] on div "[ Route( "jobs/{jobId}/daysVsDepth/timeBased" ) ] [ HttpPost ] public async Tas…" at bounding box center [167, 247] width 256 height 207
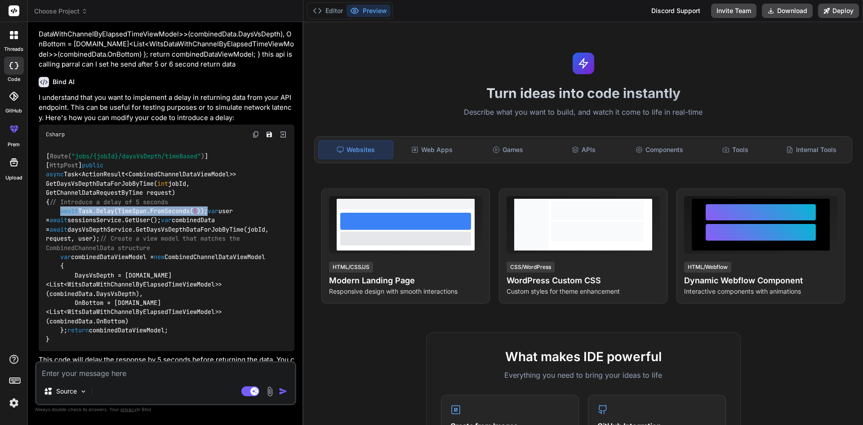
drag, startPoint x: 61, startPoint y: 223, endPoint x: 216, endPoint y: 219, distance: 155.1
click at [216, 219] on div "[ Route( "jobs/{jobId}/daysVsDepth/timeBased" ) ] [ HttpPost ] public async Tas…" at bounding box center [167, 247] width 256 height 207
drag, startPoint x: 216, startPoint y: 222, endPoint x: 62, endPoint y: 225, distance: 153.7
click at [62, 225] on div "[ Route( "jobs/{jobId}/daysVsDepth/timeBased" ) ] [ HttpPost ] public async Tas…" at bounding box center [167, 247] width 256 height 207
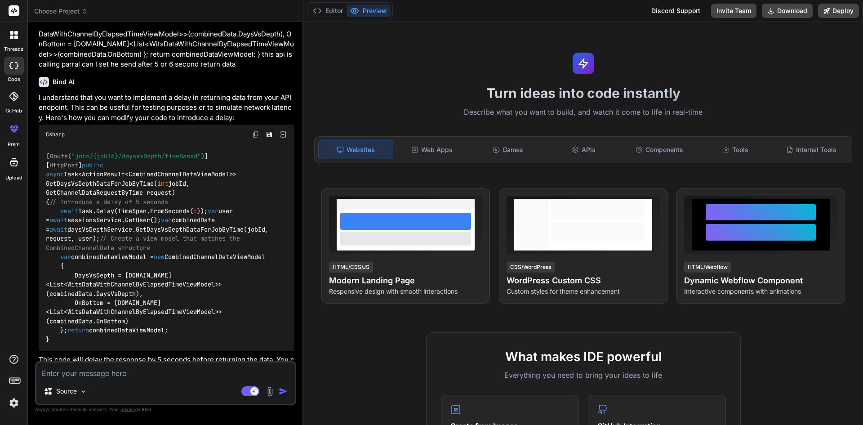
click at [224, 226] on div "[ Route( "jobs/{jobId}/daysVsDepth/timeBased" ) ] [ HttpPost ] public async Tas…" at bounding box center [167, 247] width 256 height 207
drag, startPoint x: 220, startPoint y: 221, endPoint x: 64, endPoint y: 225, distance: 156.0
click at [64, 225] on div "[ Route( "jobs/{jobId}/daysVsDepth/timeBased" ) ] [ HttpPost ] public async Tas…" at bounding box center [167, 247] width 256 height 207
drag, startPoint x: 62, startPoint y: 219, endPoint x: 234, endPoint y: 221, distance: 172.6
click at [234, 221] on div "[ Route( "jobs/{jobId}/daysVsDepth/timeBased" ) ] [ HttpPost ] public async Tas…" at bounding box center [167, 247] width 256 height 207
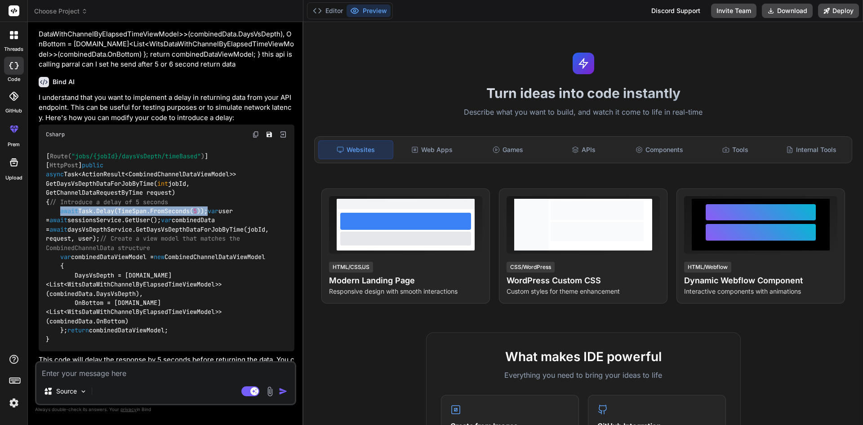
copy code "await Task.Delay(TimeSpan.FromSeconds( 5 ));"
